Goal: Check status: Check status

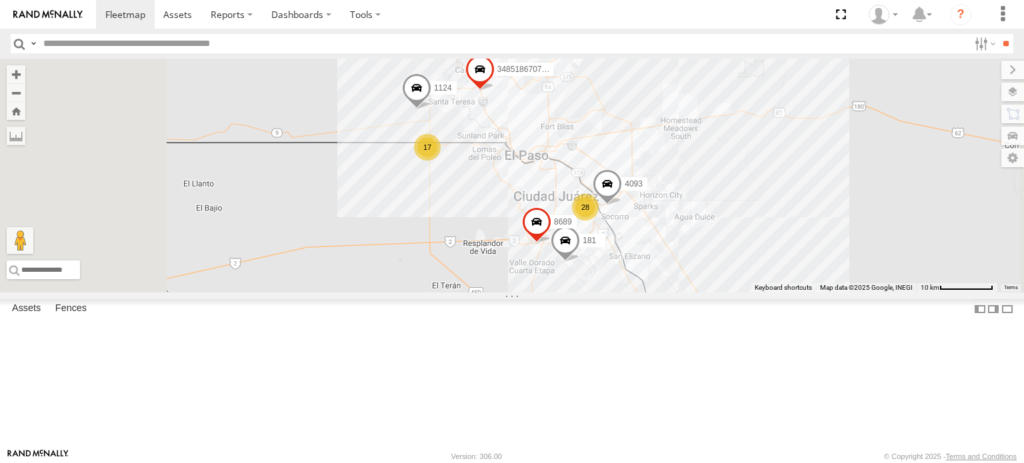
scroll to position [200, 0]
click at [0, 0] on div "C6786" at bounding box center [0, 0] width 0 height 0
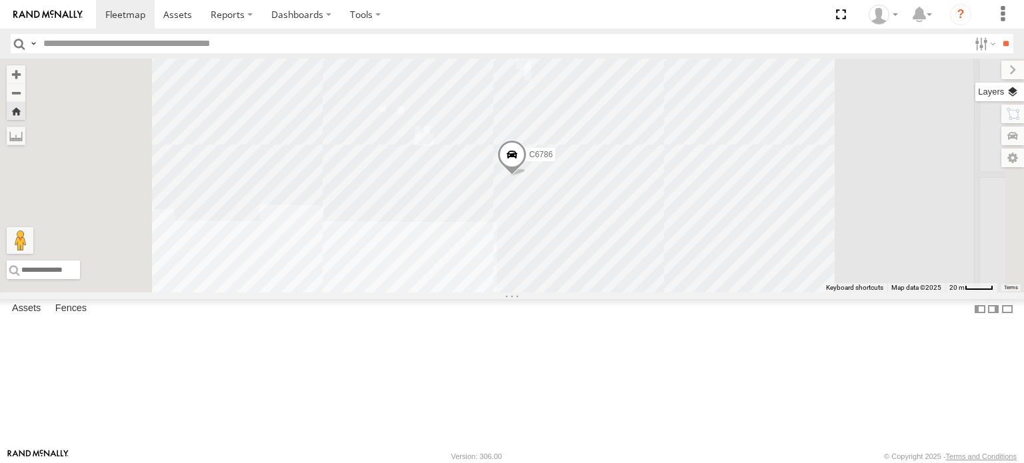
click at [1011, 96] on label at bounding box center [999, 92] width 49 height 19
click at [0, 0] on div "Basemaps" at bounding box center [0, 0] width 0 height 0
click at [0, 0] on span "Basemaps" at bounding box center [0, 0] width 0 height 0
click at [0, 0] on div "Satellite + Roadmap" at bounding box center [0, 0] width 0 height 0
click at [0, 0] on span "Satellite + Roadmap" at bounding box center [0, 0] width 0 height 0
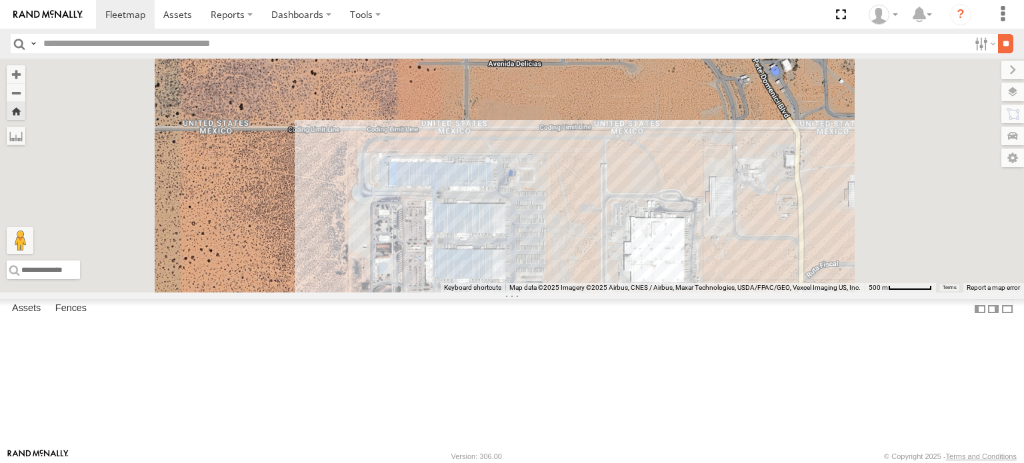
scroll to position [0, 0]
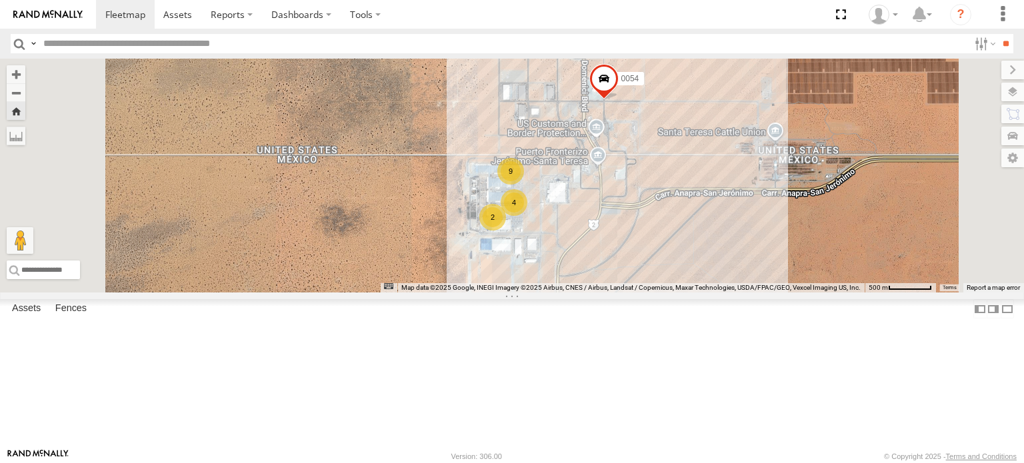
click at [0, 0] on div "C6786 FOXCONN" at bounding box center [0, 0] width 0 height 0
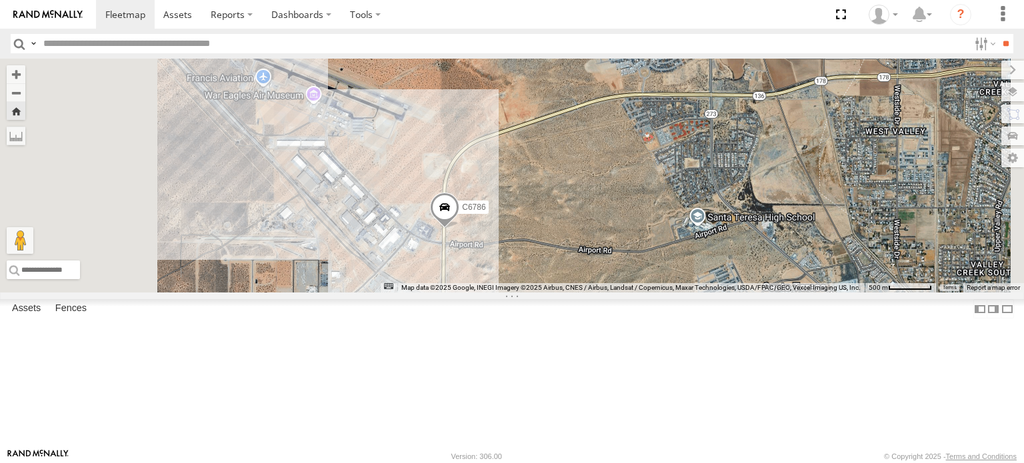
click at [718, 293] on div "C6786" at bounding box center [512, 176] width 1024 height 234
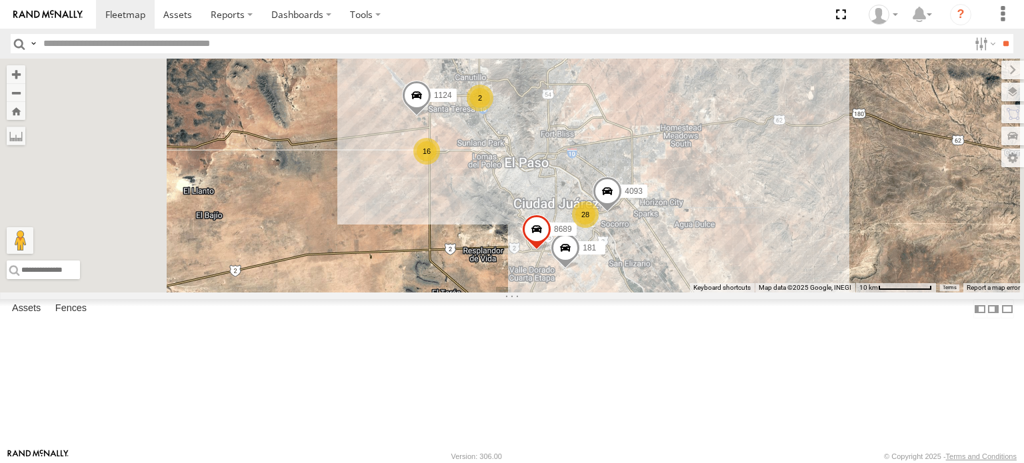
click at [0, 0] on div "C6786 FOXCONN" at bounding box center [0, 0] width 0 height 0
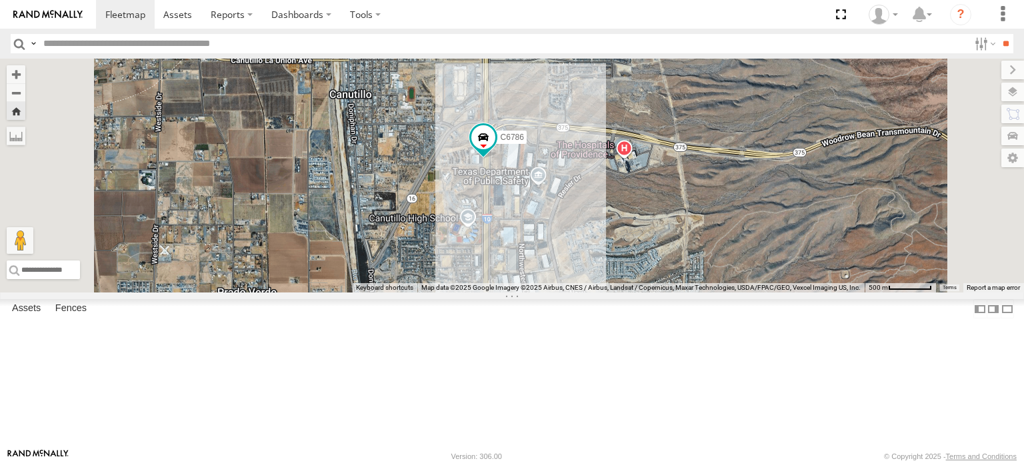
click at [0, 0] on div "FOXCONN" at bounding box center [0, 0] width 0 height 0
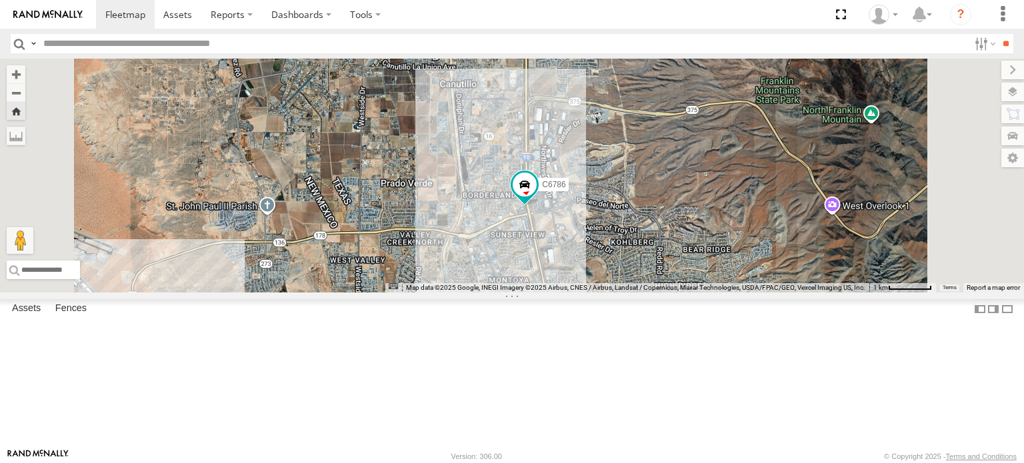
drag, startPoint x: 650, startPoint y: 355, endPoint x: 675, endPoint y: 307, distance: 54.5
click at [675, 293] on div "C6786" at bounding box center [512, 176] width 1024 height 234
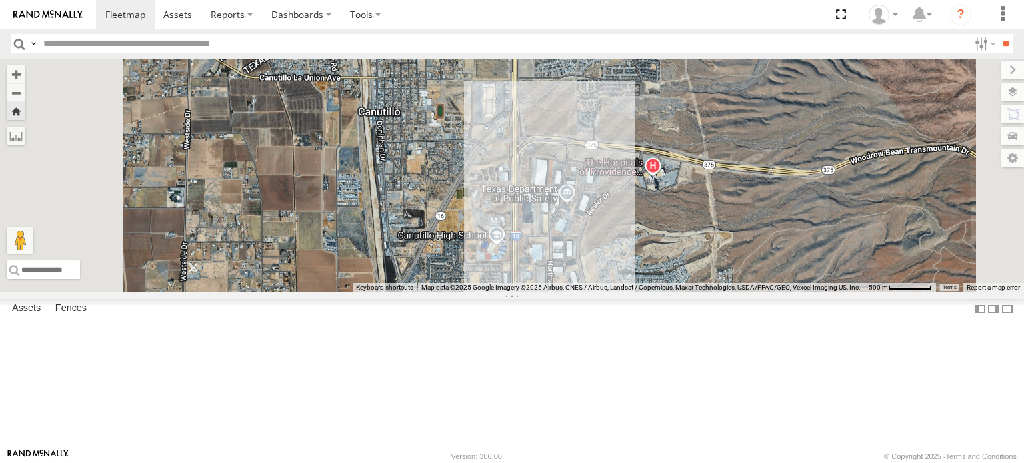
click at [0, 0] on div "C6786 FOXCONN" at bounding box center [0, 0] width 0 height 0
